Goal: Task Accomplishment & Management: Complete application form

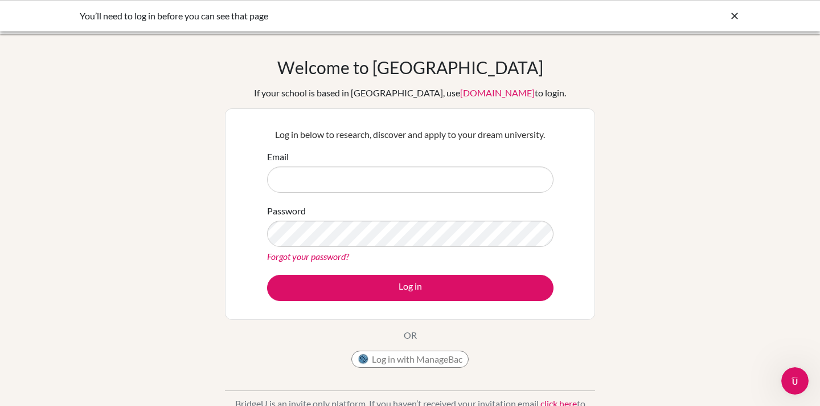
type input "[EMAIL_ADDRESS][DOMAIN_NAME]"
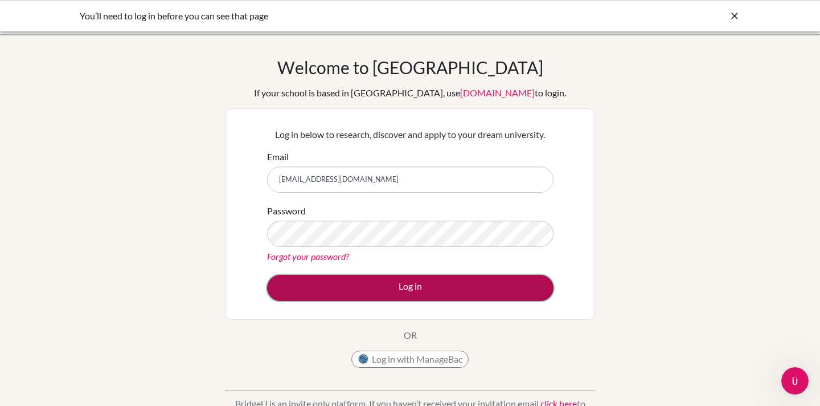
click at [388, 283] on button "Log in" at bounding box center [410, 288] width 287 height 26
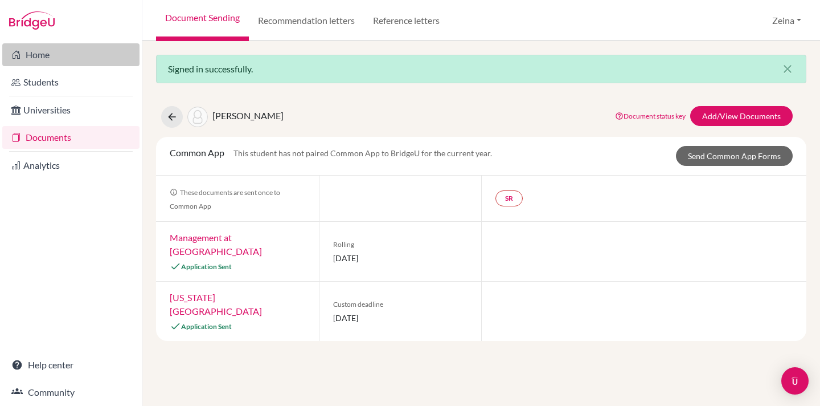
click at [34, 50] on link "Home" at bounding box center [70, 54] width 137 height 23
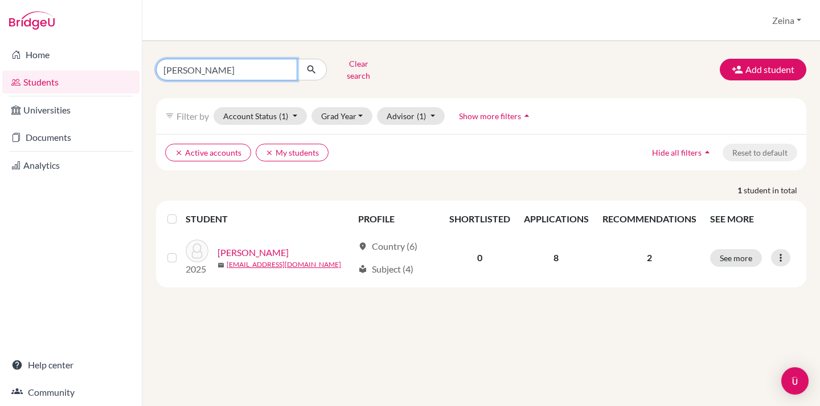
click at [206, 59] on input "jana" at bounding box center [226, 70] width 141 height 22
click at [283, 66] on input "jana" at bounding box center [226, 70] width 141 height 22
click at [354, 66] on button "Clear search" at bounding box center [358, 70] width 63 height 30
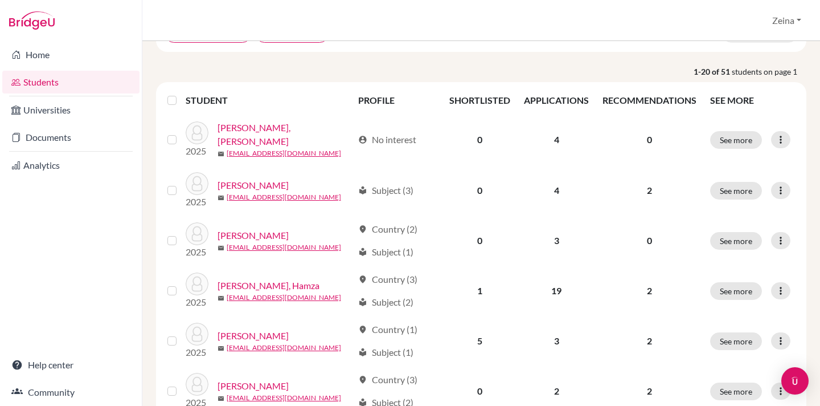
scroll to position [117, 0]
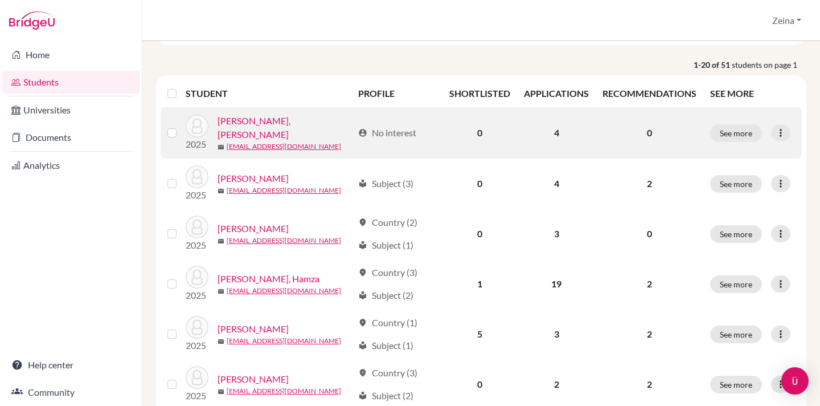
click at [181, 126] on label at bounding box center [181, 126] width 0 height 0
click at [0, 0] on input "checkbox" at bounding box center [0, 0] width 0 height 0
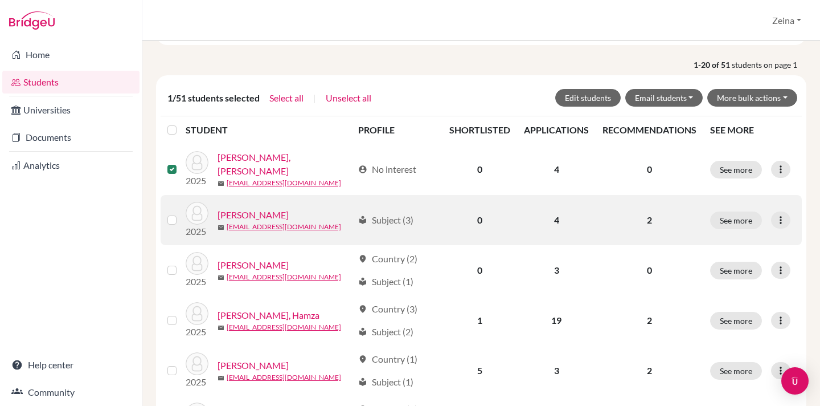
click at [181, 213] on label at bounding box center [181, 213] width 0 height 0
click at [0, 0] on input "checkbox" at bounding box center [0, 0] width 0 height 0
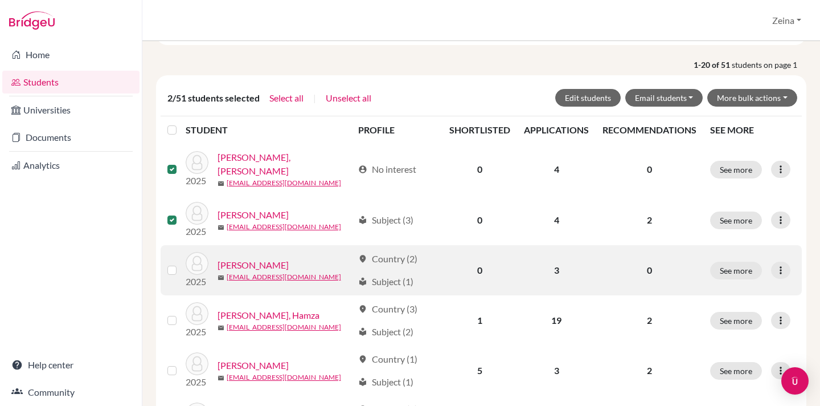
click at [181, 263] on label at bounding box center [181, 263] width 0 height 0
click at [0, 0] on input "checkbox" at bounding box center [0, 0] width 0 height 0
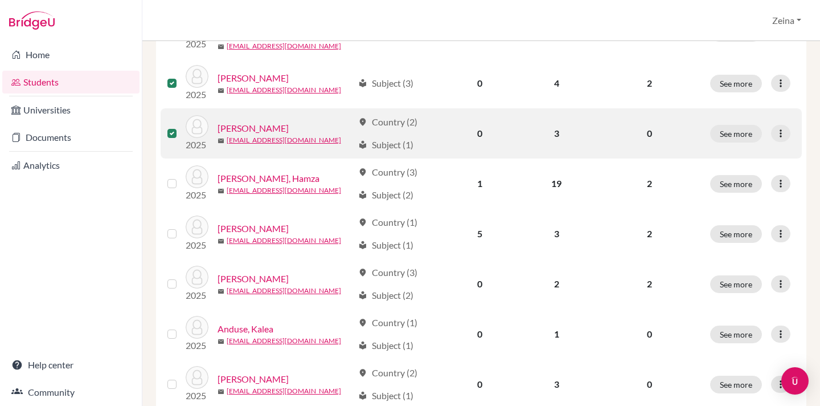
scroll to position [275, 0]
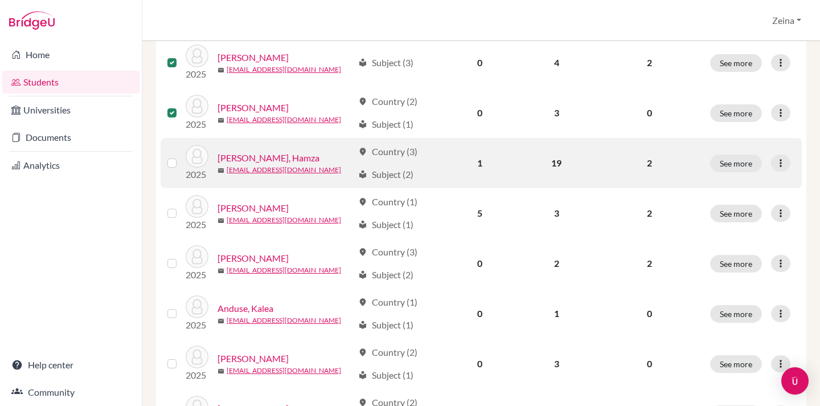
click at [181, 156] on label at bounding box center [181, 156] width 0 height 0
click at [0, 0] on input "checkbox" at bounding box center [0, 0] width 0 height 0
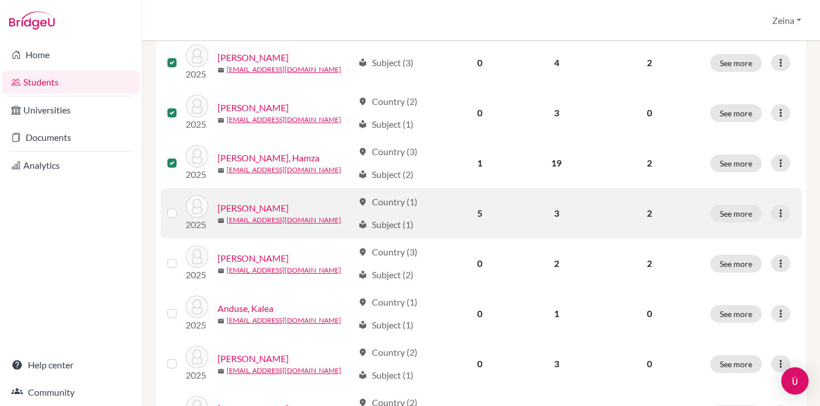
click at [181, 206] on label at bounding box center [181, 206] width 0 height 0
click at [0, 0] on input "checkbox" at bounding box center [0, 0] width 0 height 0
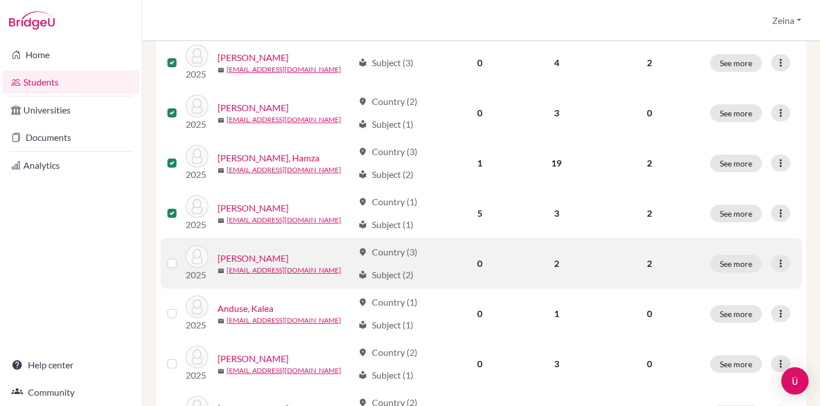
click at [181, 256] on label at bounding box center [181, 256] width 0 height 0
click at [0, 0] on input "checkbox" at bounding box center [0, 0] width 0 height 0
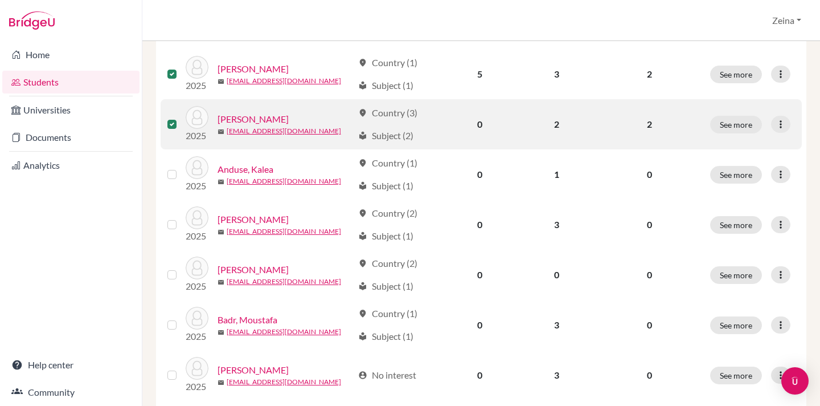
scroll to position [418, 0]
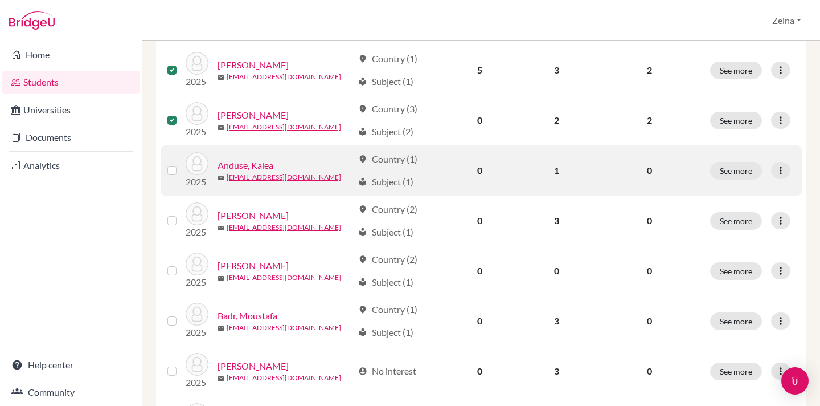
click at [181, 163] on label at bounding box center [181, 163] width 0 height 0
click at [0, 0] on input "checkbox" at bounding box center [0, 0] width 0 height 0
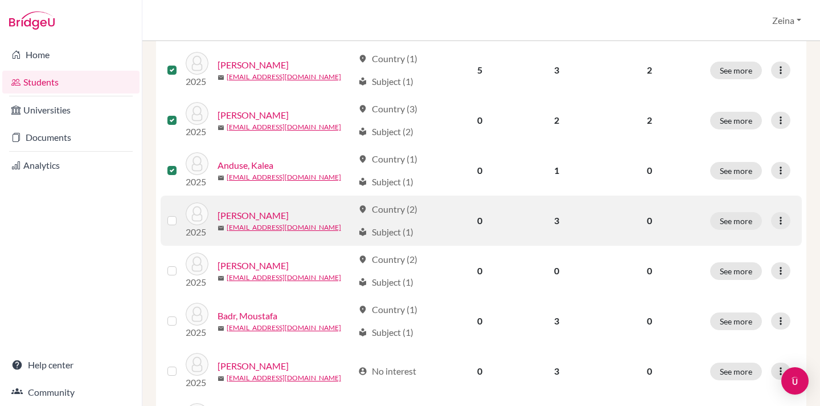
click at [181, 214] on label at bounding box center [181, 214] width 0 height 0
click at [0, 0] on input "checkbox" at bounding box center [0, 0] width 0 height 0
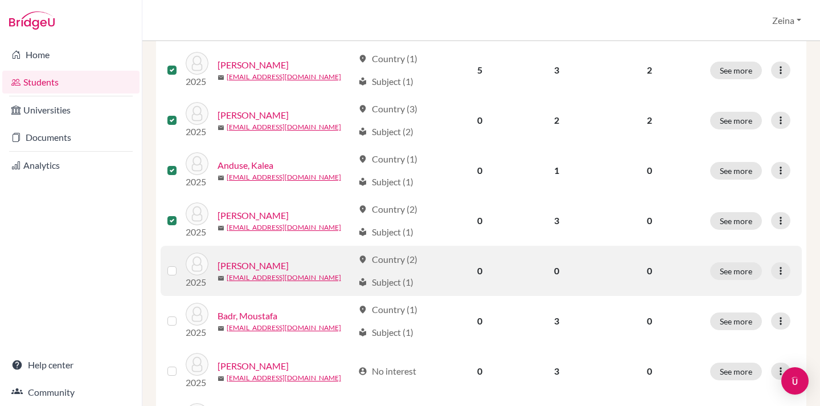
click at [181, 264] on label at bounding box center [181, 264] width 0 height 0
click at [0, 0] on input "checkbox" at bounding box center [0, 0] width 0 height 0
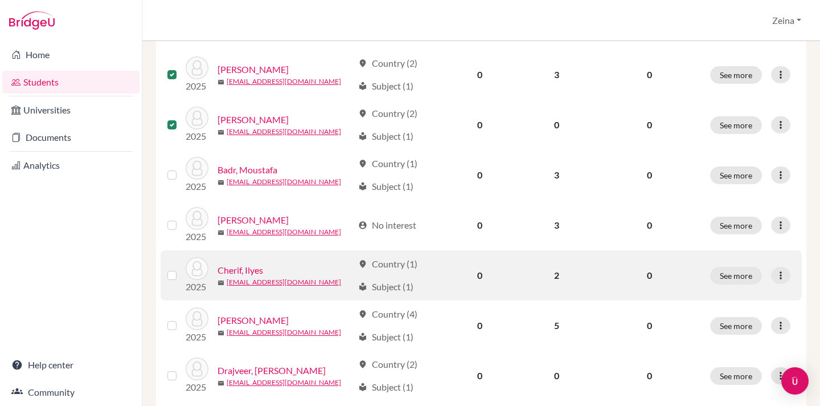
scroll to position [576, 0]
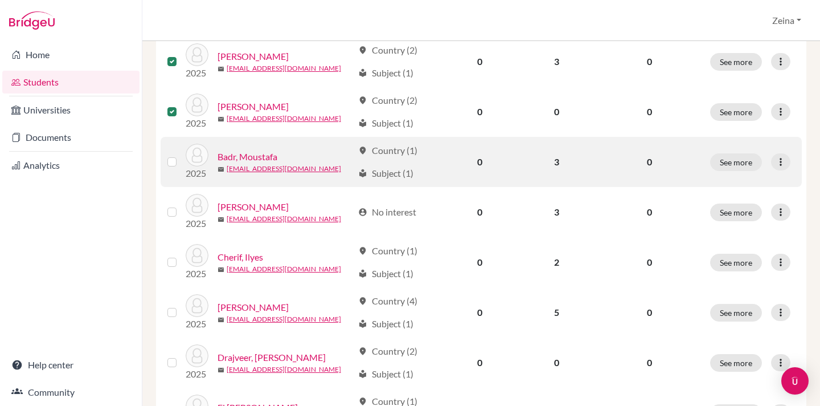
click at [174, 155] on div at bounding box center [174, 162] width 14 height 14
click at [181, 155] on label at bounding box center [181, 155] width 0 height 0
click at [0, 0] on input "checkbox" at bounding box center [0, 0] width 0 height 0
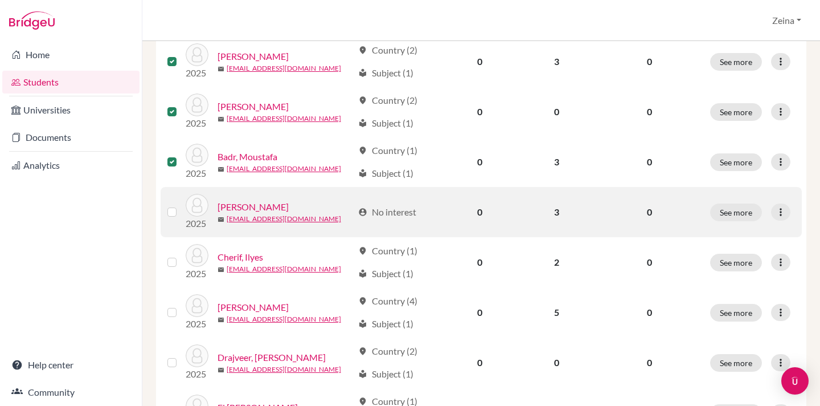
click at [181, 205] on label at bounding box center [181, 205] width 0 height 0
click at [0, 0] on input "checkbox" at bounding box center [0, 0] width 0 height 0
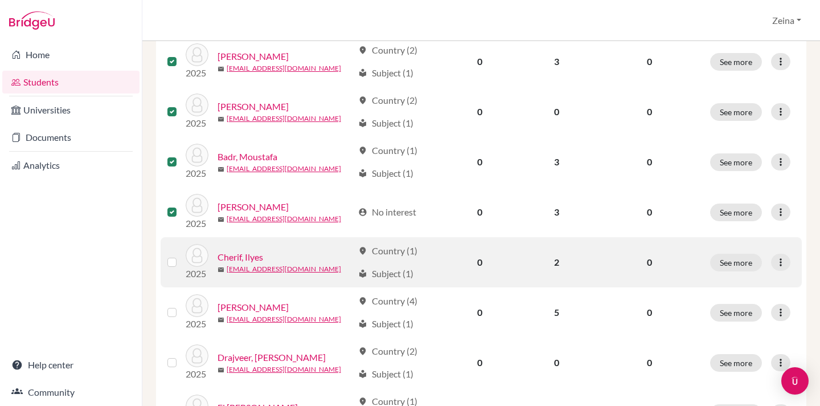
click at [181, 255] on label at bounding box center [181, 255] width 0 height 0
click at [0, 0] on input "checkbox" at bounding box center [0, 0] width 0 height 0
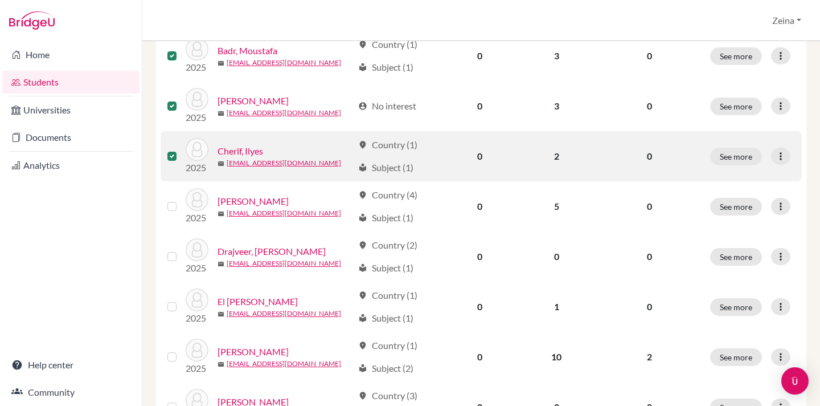
scroll to position [706, 0]
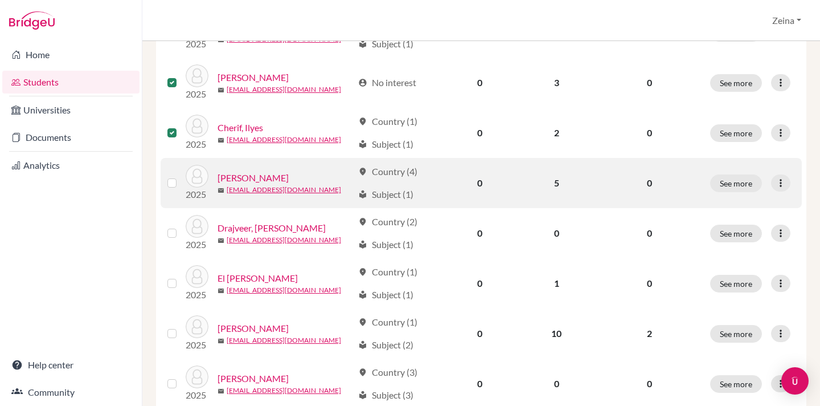
click at [181, 176] on label at bounding box center [181, 176] width 0 height 0
click at [0, 0] on input "checkbox" at bounding box center [0, 0] width 0 height 0
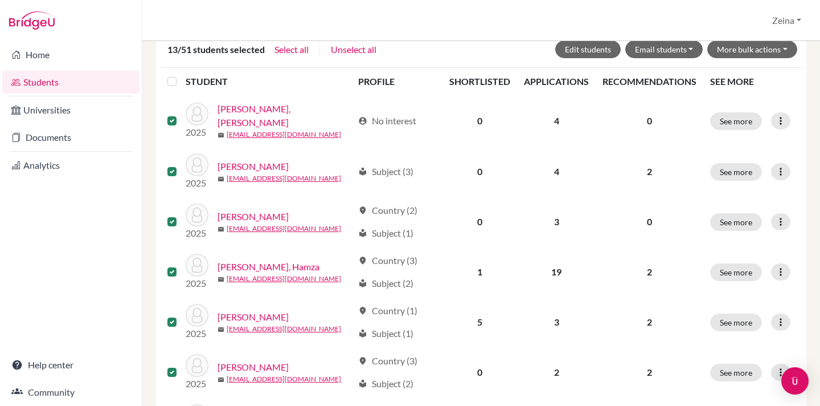
scroll to position [0, 0]
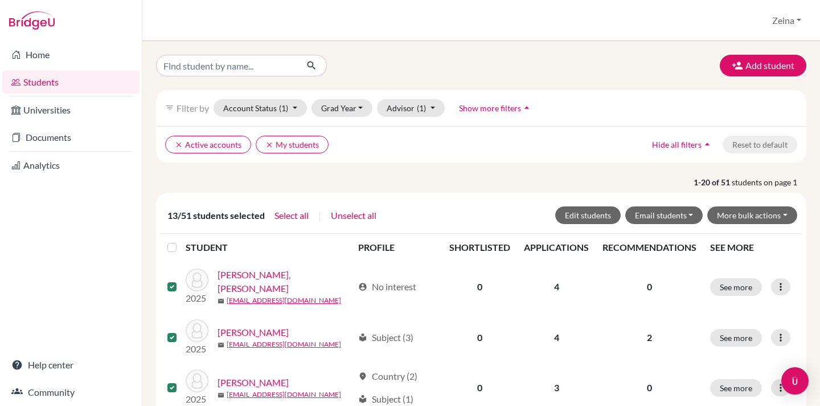
click at [181, 240] on label at bounding box center [181, 240] width 0 height 0
click at [0, 0] on input "checkbox" at bounding box center [0, 0] width 0 height 0
click at [755, 216] on button "More bulk actions" at bounding box center [752, 215] width 90 height 18
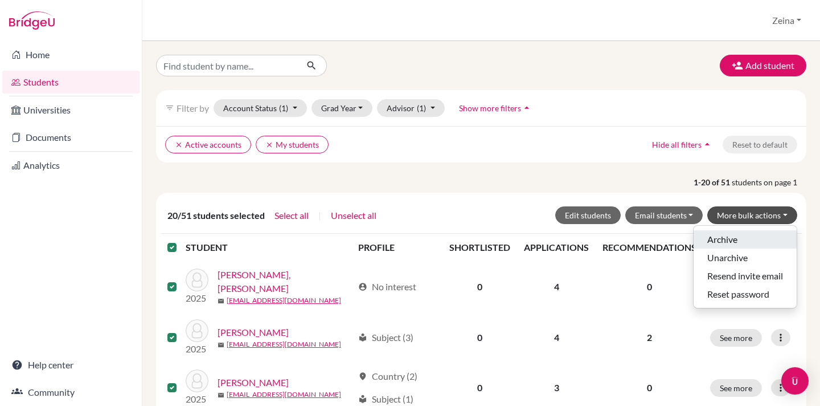
click at [724, 240] on button "Archive" at bounding box center [745, 239] width 103 height 18
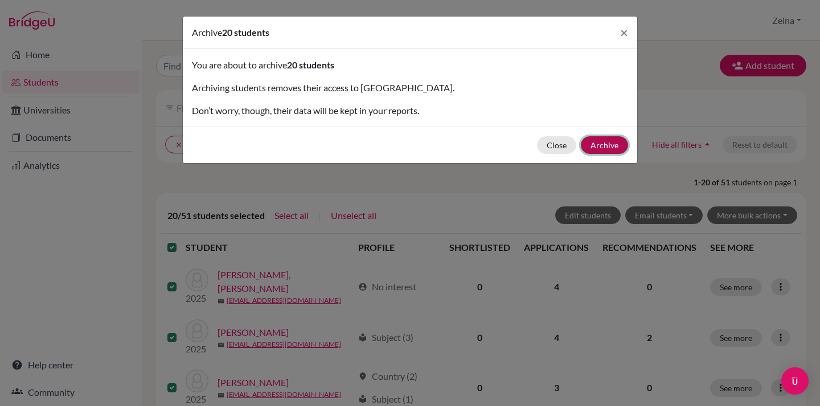
click at [612, 145] on button "Archive" at bounding box center [604, 145] width 47 height 18
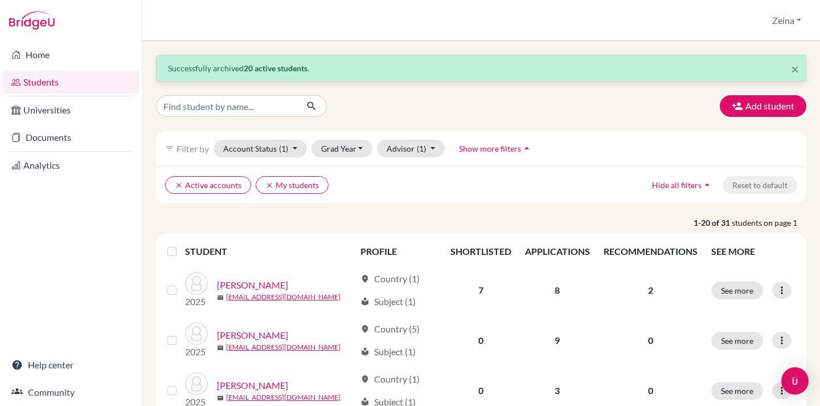
click at [181, 244] on label at bounding box center [181, 244] width 0 height 0
click at [0, 0] on input "checkbox" at bounding box center [0, 0] width 0 height 0
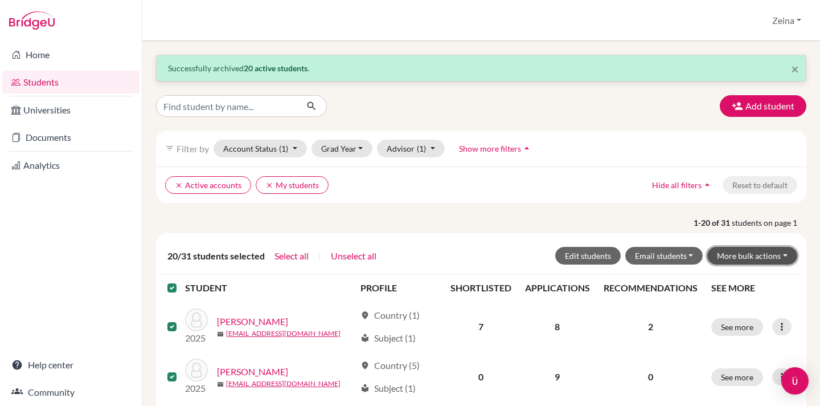
click at [740, 253] on button "More bulk actions" at bounding box center [752, 256] width 90 height 18
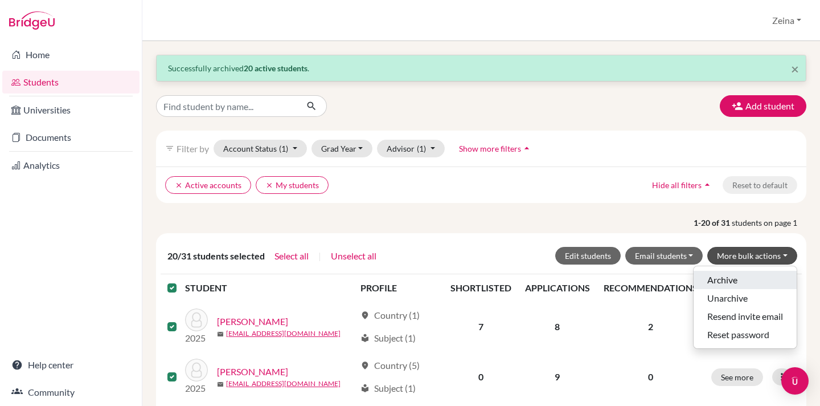
click at [720, 281] on button "Archive" at bounding box center [745, 280] width 103 height 18
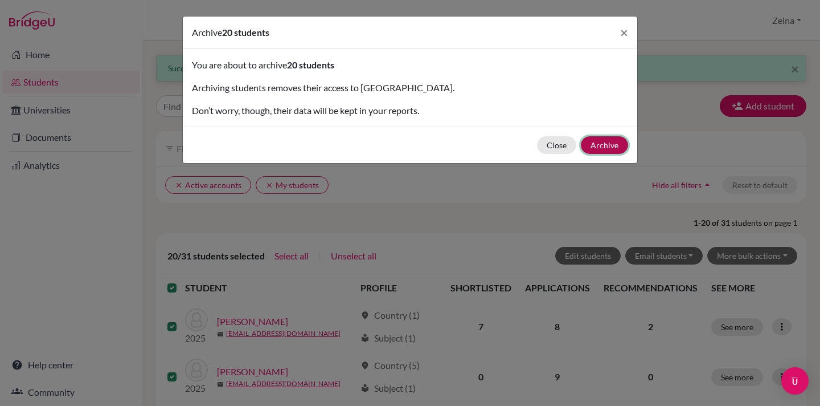
click at [608, 145] on button "Archive" at bounding box center [604, 145] width 47 height 18
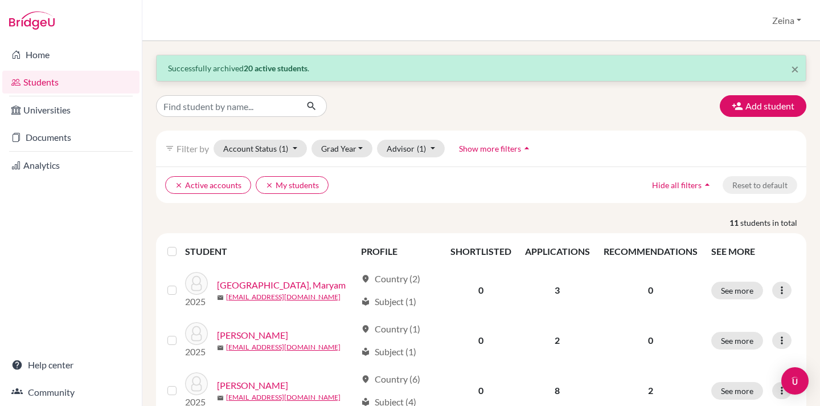
click at [181, 244] on label at bounding box center [181, 244] width 0 height 0
click at [0, 0] on input "checkbox" at bounding box center [0, 0] width 0 height 0
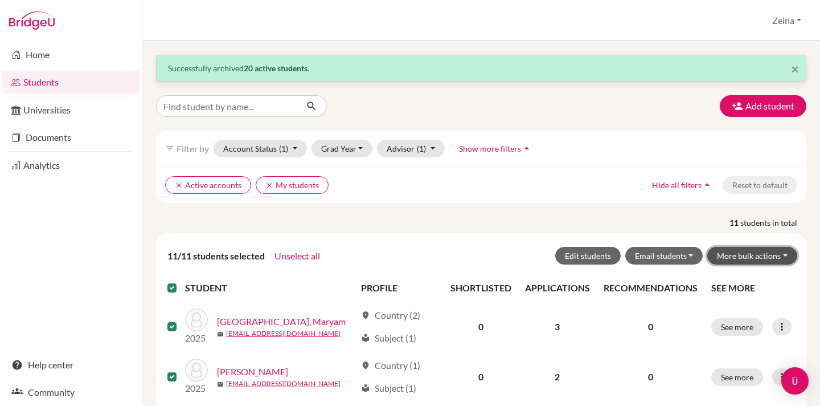
click at [766, 251] on button "More bulk actions" at bounding box center [752, 256] width 90 height 18
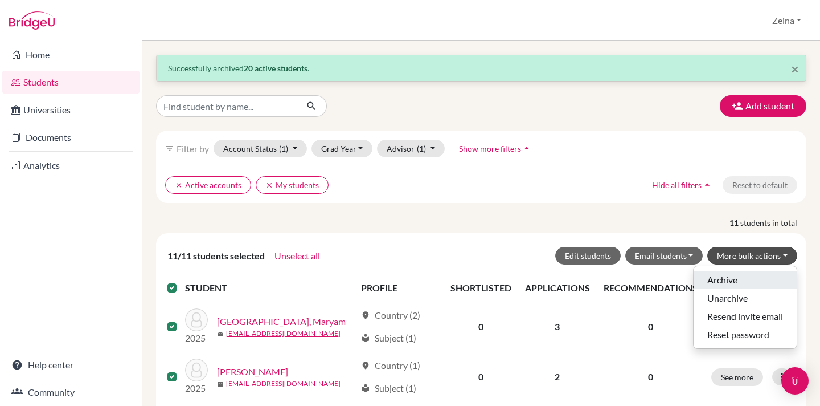
click at [727, 279] on button "Archive" at bounding box center [745, 280] width 103 height 18
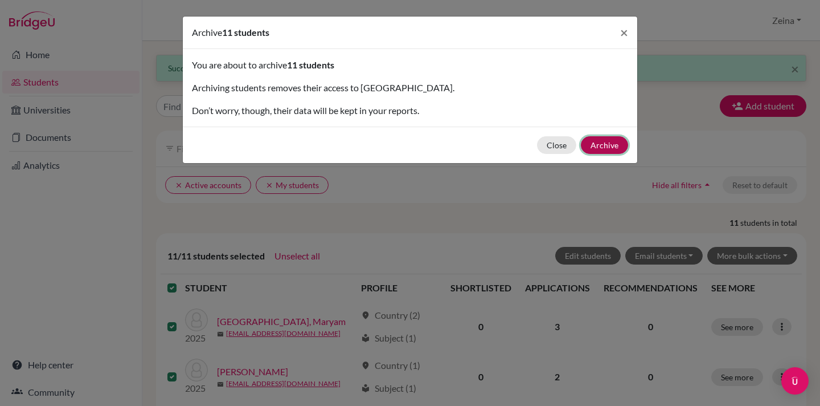
click at [613, 144] on button "Archive" at bounding box center [604, 145] width 47 height 18
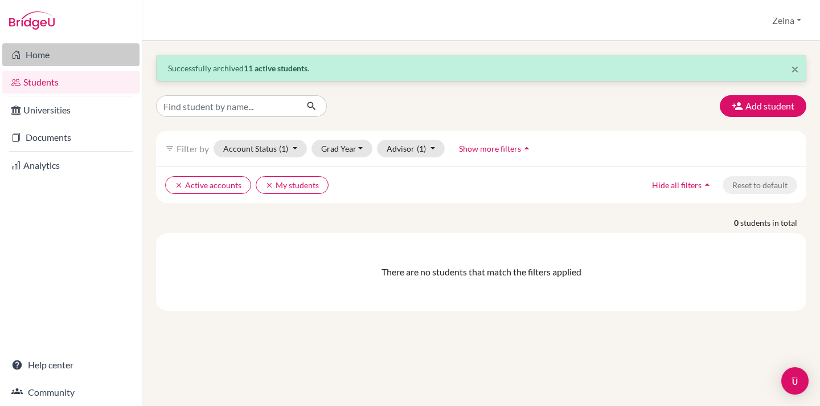
click at [44, 54] on link "Home" at bounding box center [70, 54] width 137 height 23
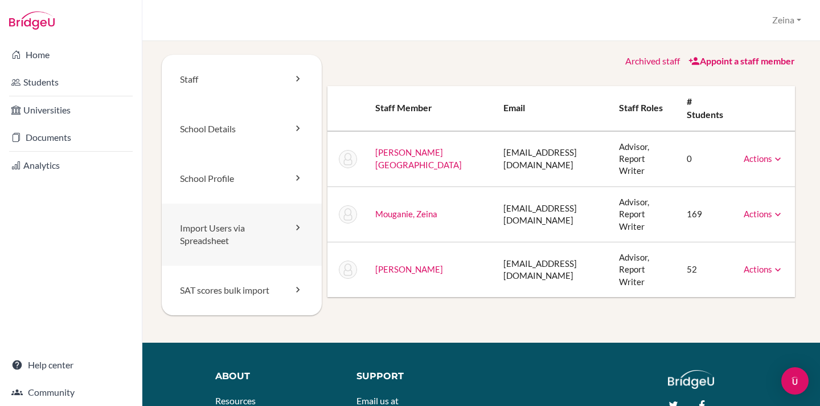
click at [231, 238] on link "Import Users via Spreadsheet" at bounding box center [242, 234] width 160 height 63
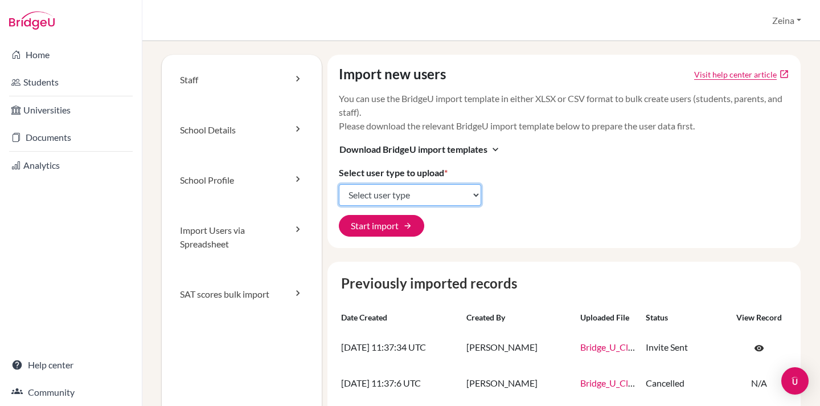
click at [441, 193] on select "Select user type Students Students and parents Parents Advisors Report writers" at bounding box center [410, 195] width 142 height 22
select select "students"
click at [339, 184] on select "Select user type Students Students and parents Parents Advisors Report writers" at bounding box center [410, 195] width 142 height 22
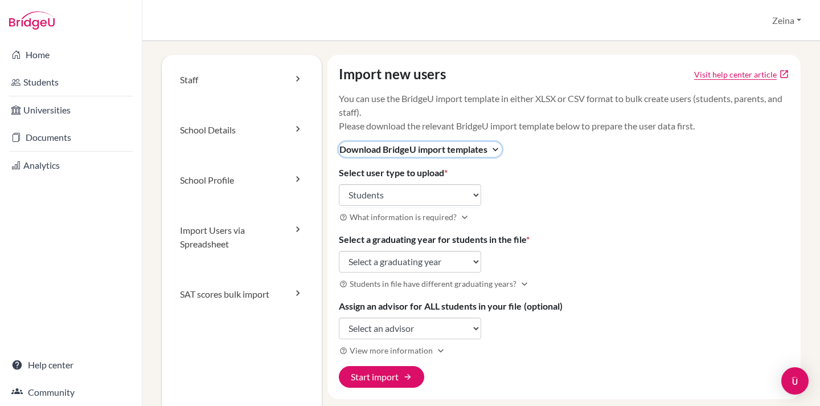
click at [494, 149] on icon "expand_more" at bounding box center [495, 149] width 11 height 11
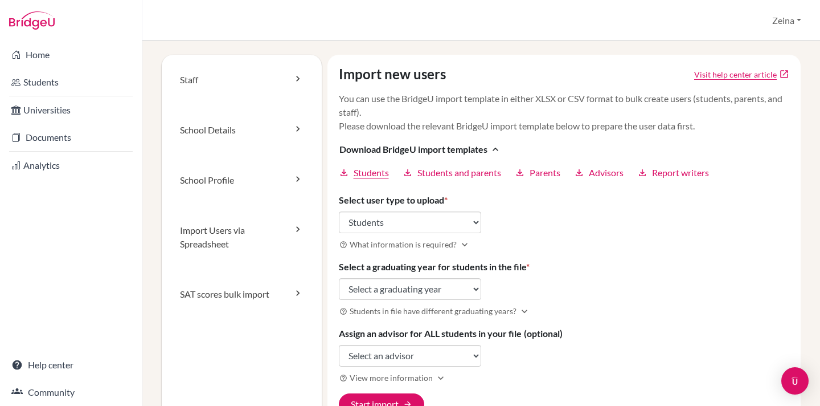
click at [357, 170] on span "Students" at bounding box center [371, 173] width 35 height 14
click at [463, 243] on icon "expand_more" at bounding box center [464, 244] width 11 height 11
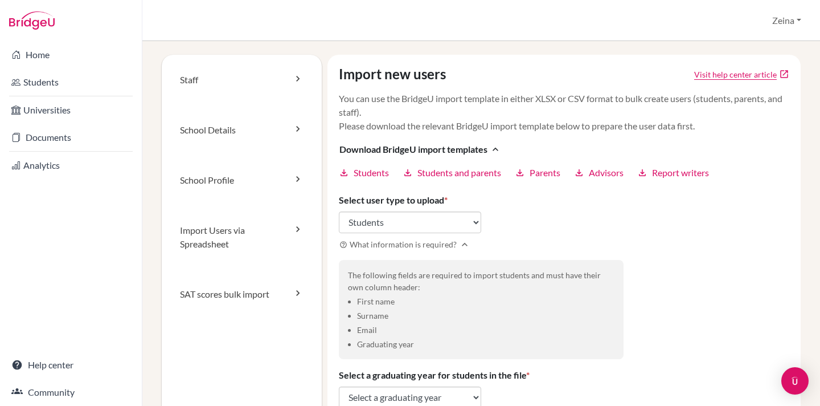
click at [524, 227] on div "Import new users Visit help center article open_in_new You can use the BridgeU …" at bounding box center [565, 295] width 474 height 480
click at [474, 223] on select "Select user type Students Students and parents Parents Advisors Report writers" at bounding box center [410, 222] width 142 height 22
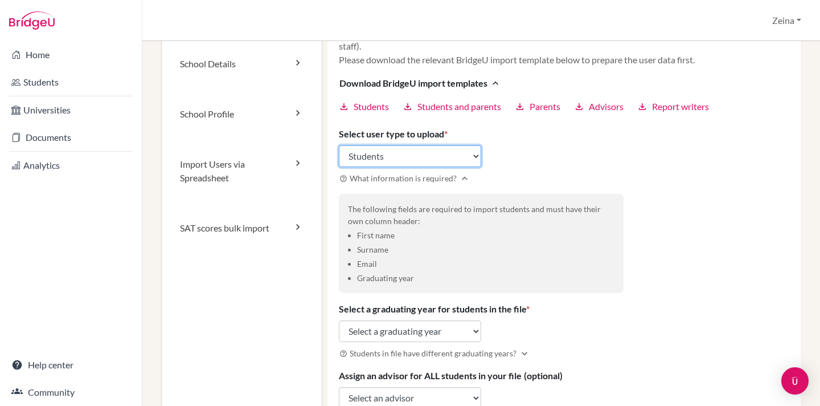
scroll to position [67, 0]
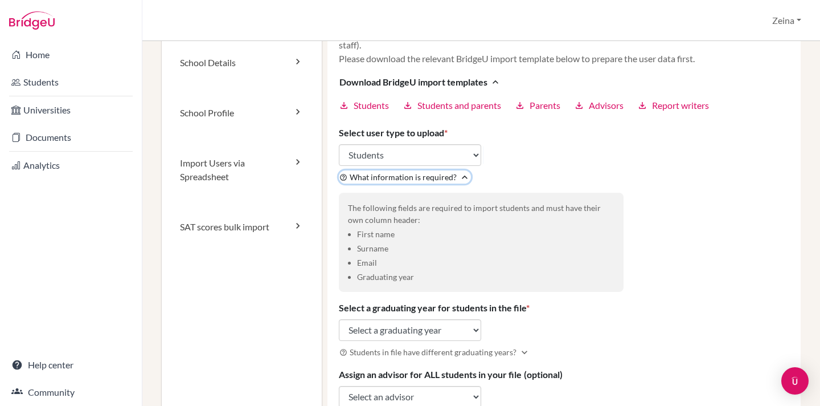
click at [462, 177] on icon "expand_less" at bounding box center [464, 176] width 11 height 11
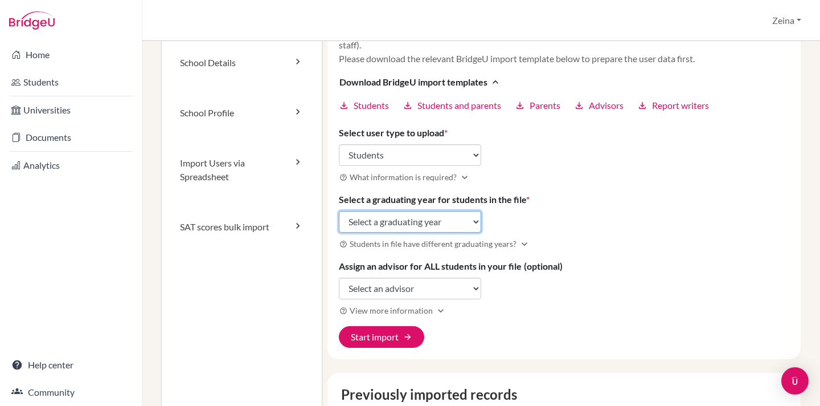
click at [473, 220] on select "Select a graduating year 2024 2025 2026 2027 2028 2029" at bounding box center [410, 222] width 142 height 22
select select "2026"
click at [339, 211] on select "Select a graduating year 2024 2025 2026 2027 2028 2029" at bounding box center [410, 222] width 142 height 22
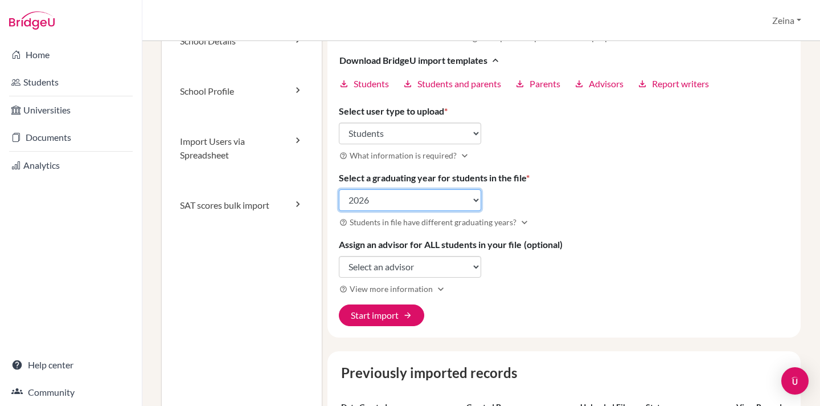
scroll to position [91, 0]
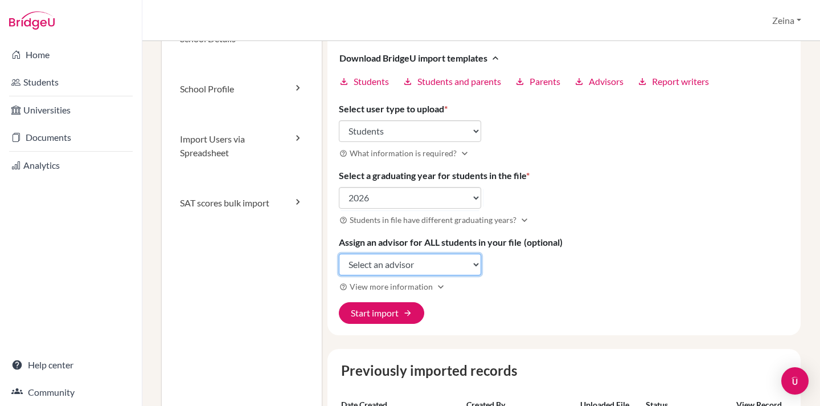
click at [474, 263] on select "Select an advisor Roda Legaspi Zeina Mouganie Stephen Quinn" at bounding box center [410, 264] width 142 height 22
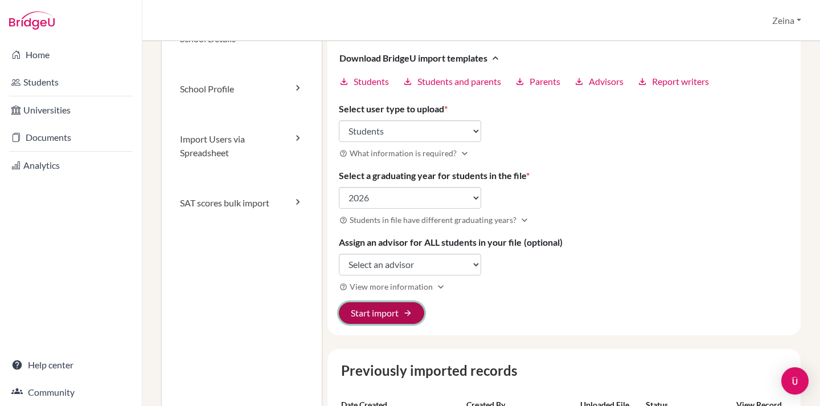
click at [398, 314] on button "Start import arrow_forward" at bounding box center [381, 313] width 85 height 22
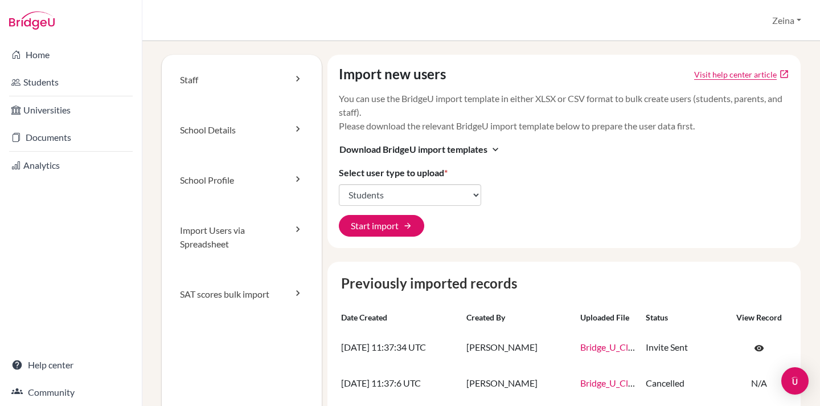
select select "students"
